Goal: Information Seeking & Learning: Learn about a topic

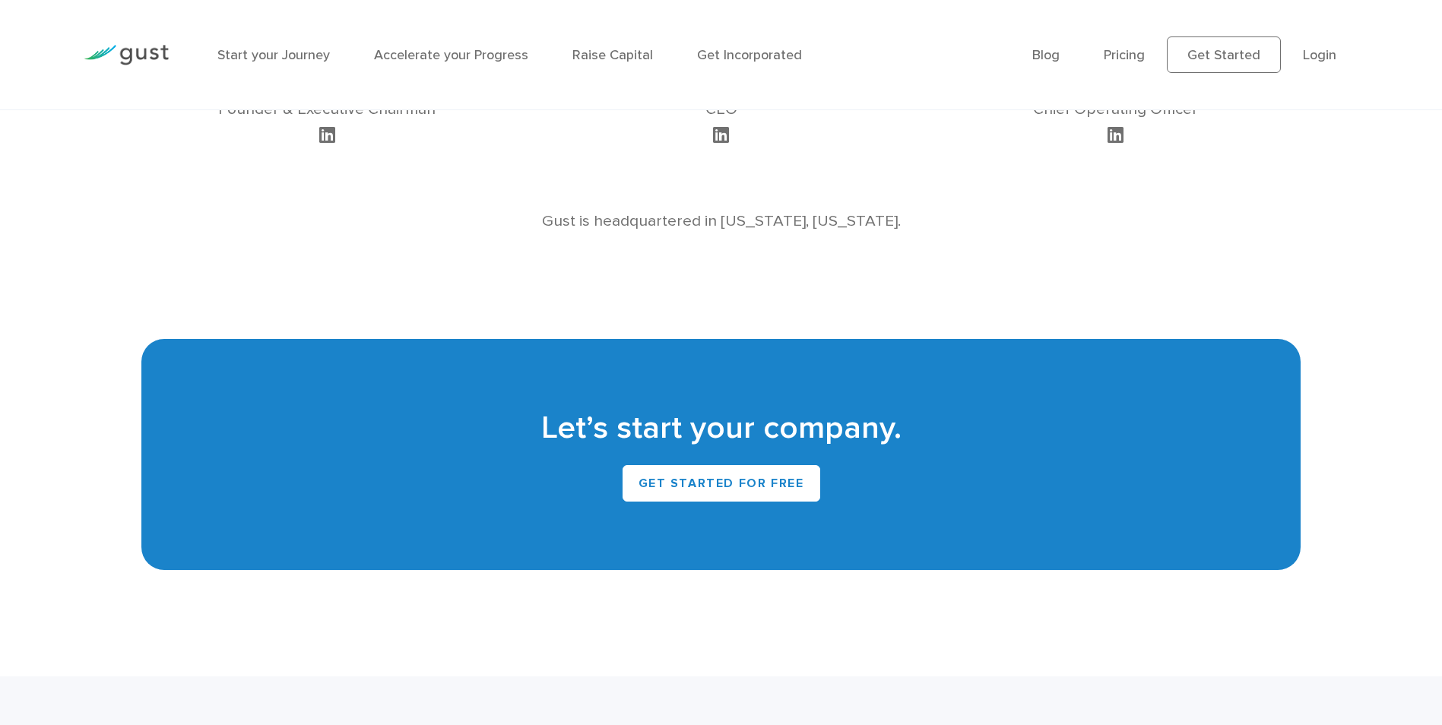
scroll to position [1597, 0]
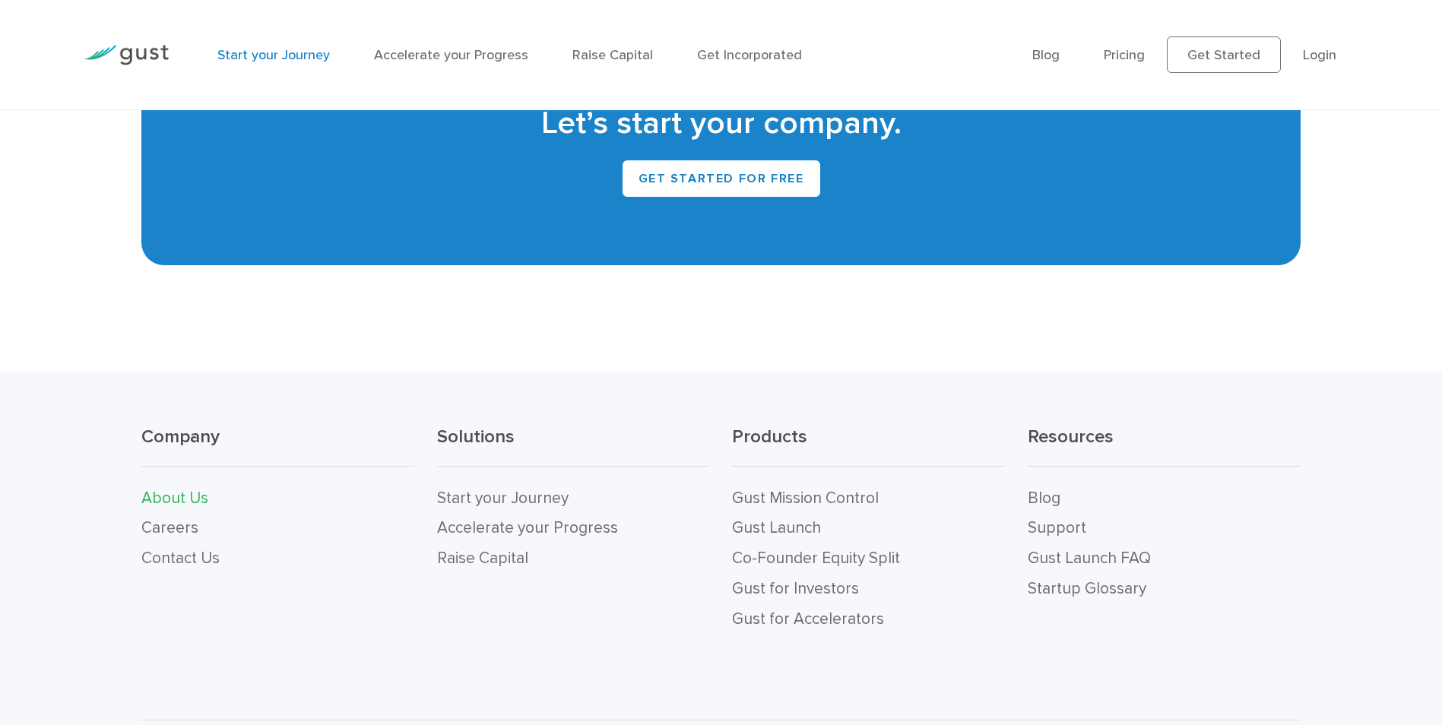
click at [290, 52] on link "Start your Journey" at bounding box center [273, 55] width 113 height 16
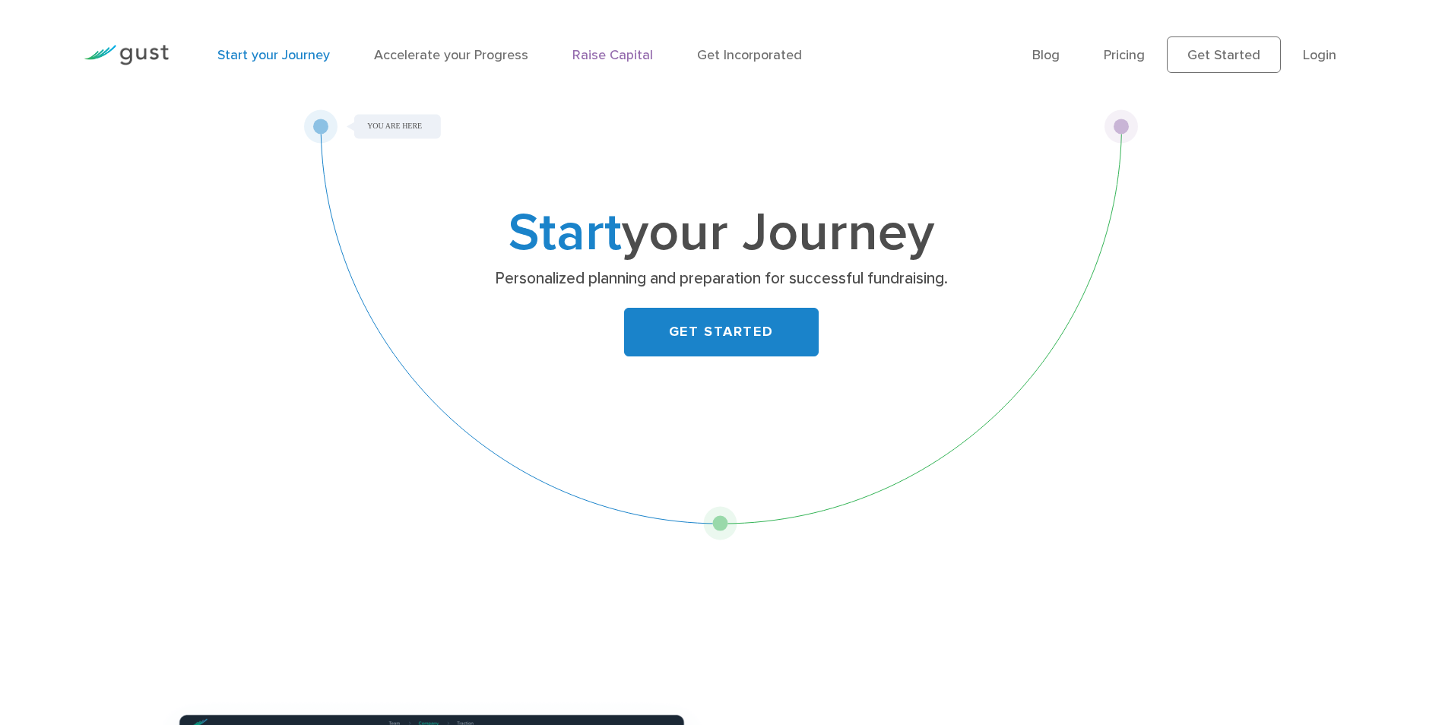
click at [621, 59] on link "Raise Capital" at bounding box center [613, 55] width 81 height 16
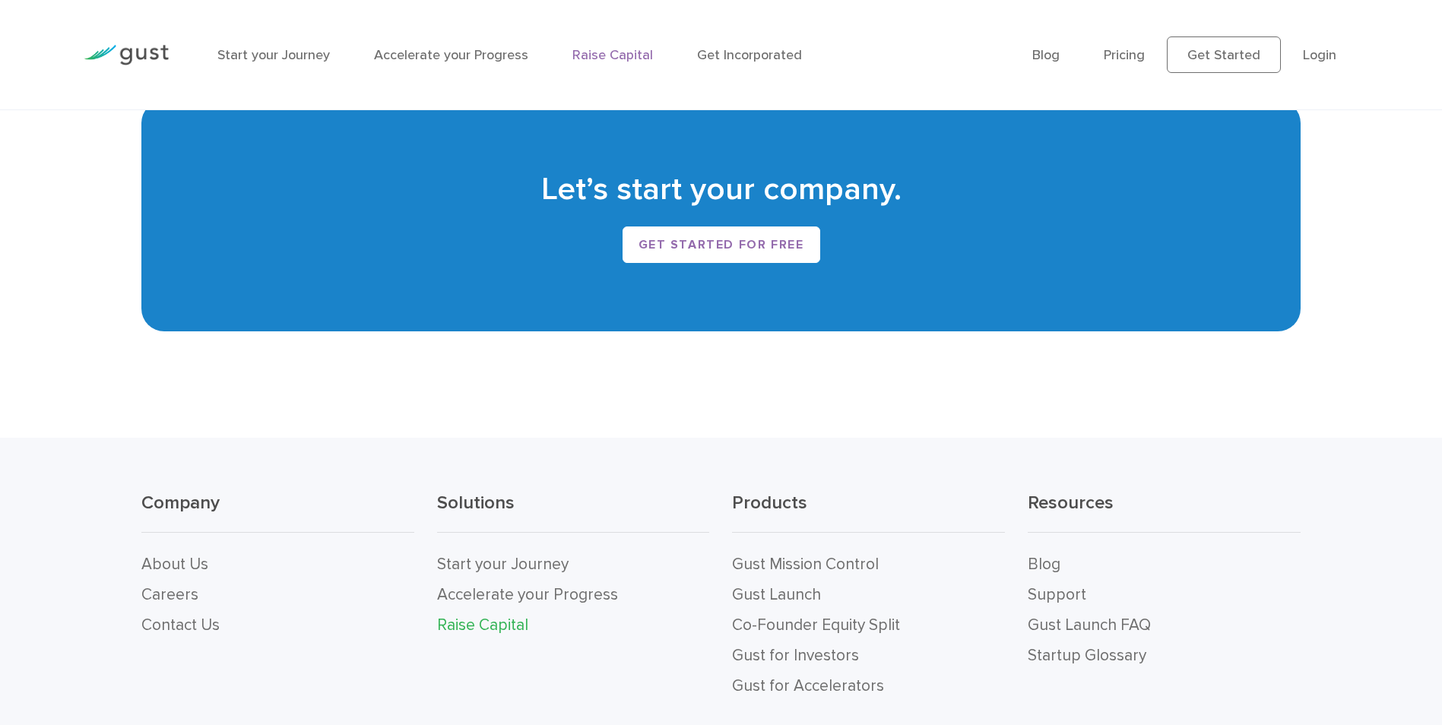
scroll to position [3202, 0]
